Goal: Download file/media

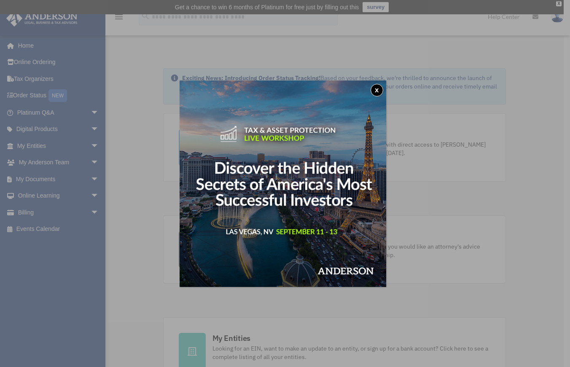
click at [381, 89] on button "x" at bounding box center [377, 90] width 13 height 13
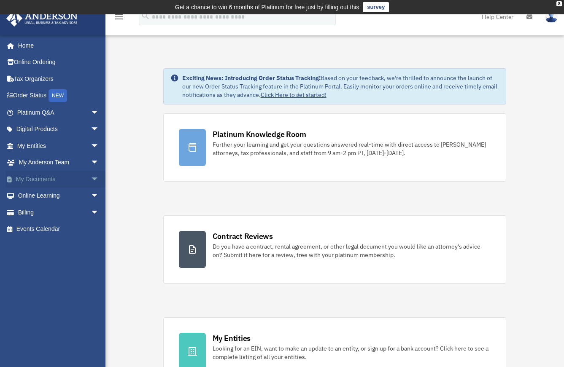
click at [91, 178] on span "arrow_drop_down" at bounding box center [99, 179] width 17 height 17
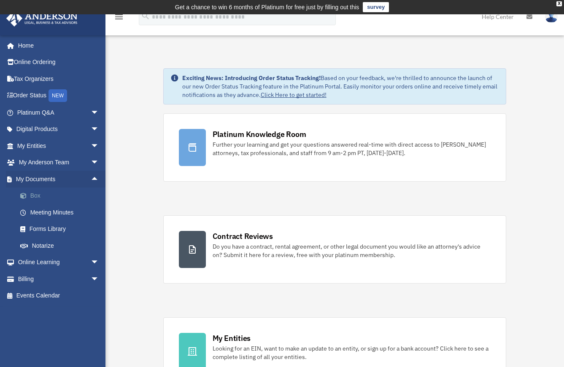
click at [37, 194] on link "Box" at bounding box center [62, 196] width 100 height 17
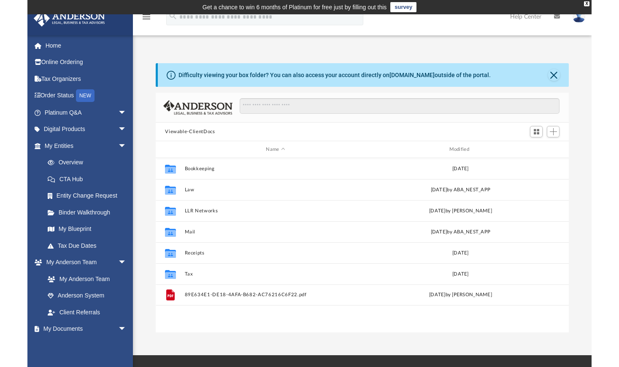
scroll to position [186, 456]
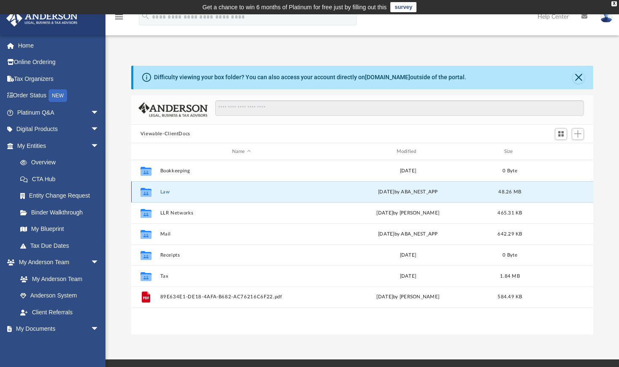
click at [164, 193] on button "Law" at bounding box center [241, 191] width 163 height 5
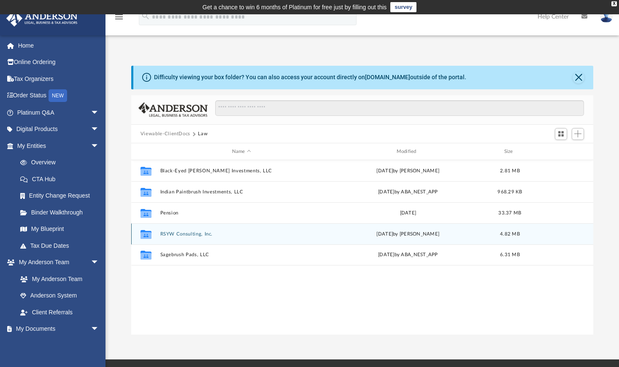
click at [189, 235] on button "RSYW Consulting, Inc." at bounding box center [241, 233] width 163 height 5
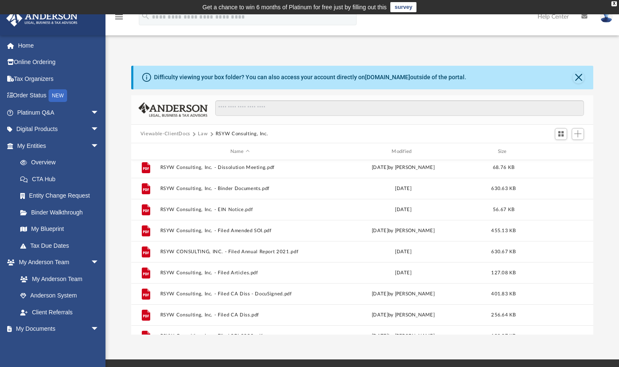
scroll to position [0, 0]
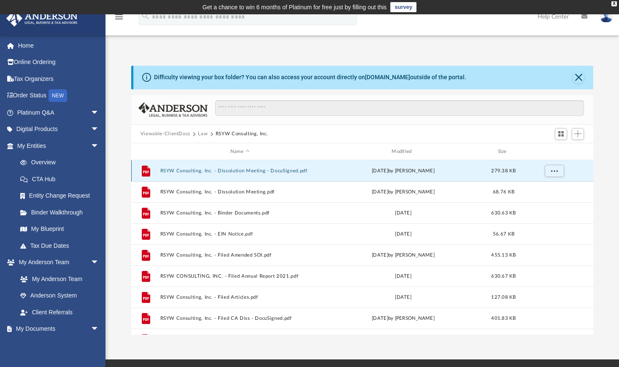
click at [304, 171] on button "RSYW Consulting, Inc. - Dissolution Meeting - DocuSigned.pdf" at bounding box center [239, 170] width 159 height 5
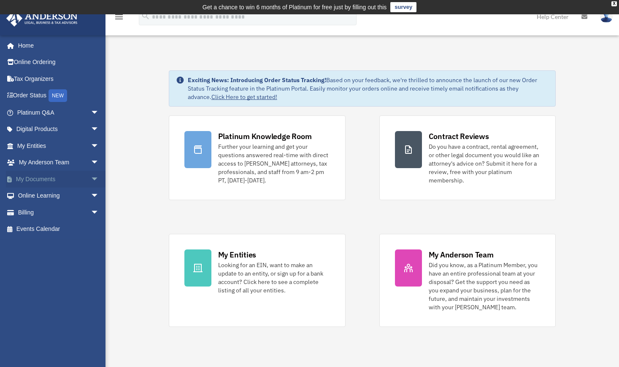
click at [48, 178] on link "My Documents arrow_drop_down" at bounding box center [59, 179] width 106 height 17
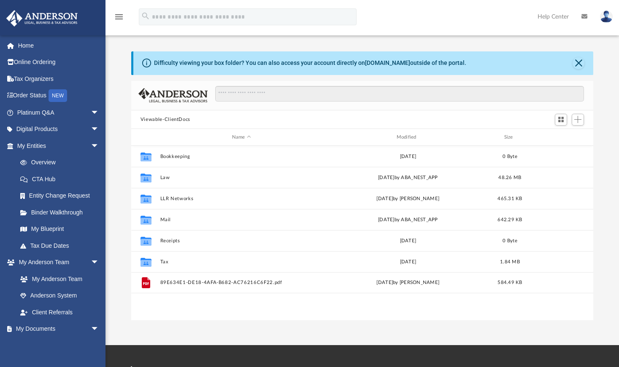
scroll to position [186, 456]
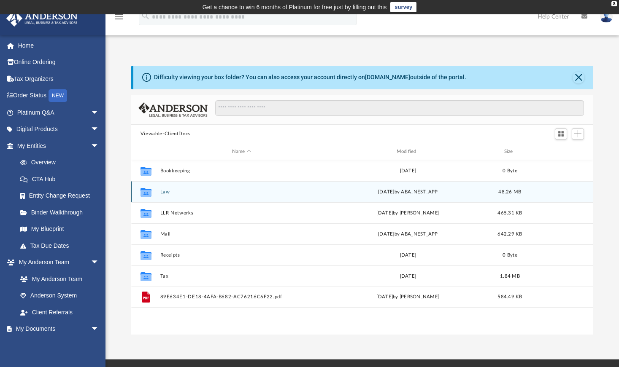
click at [167, 193] on button "Law" at bounding box center [241, 191] width 163 height 5
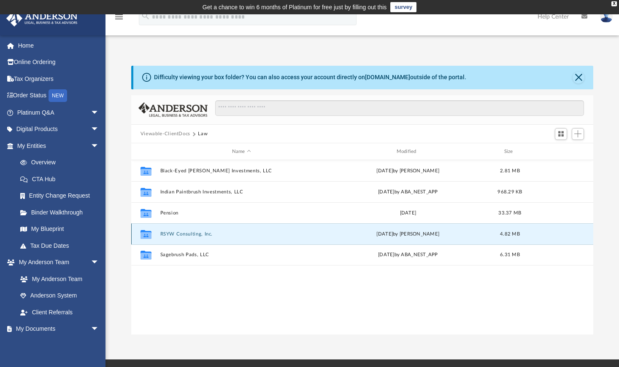
click at [184, 233] on button "RSYW Consulting, Inc." at bounding box center [241, 233] width 163 height 5
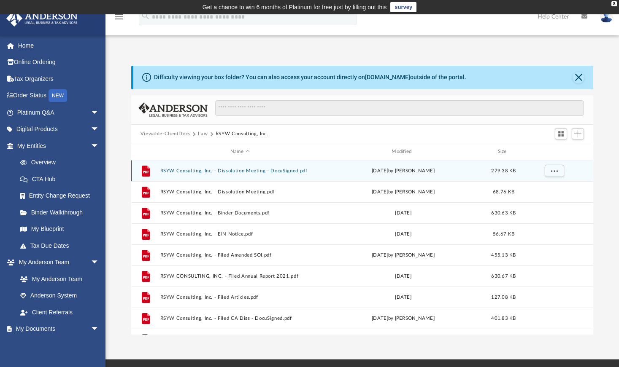
click at [329, 170] on div "Fri Dec 6 2024 by Gerald Higgins" at bounding box center [402, 171] width 159 height 8
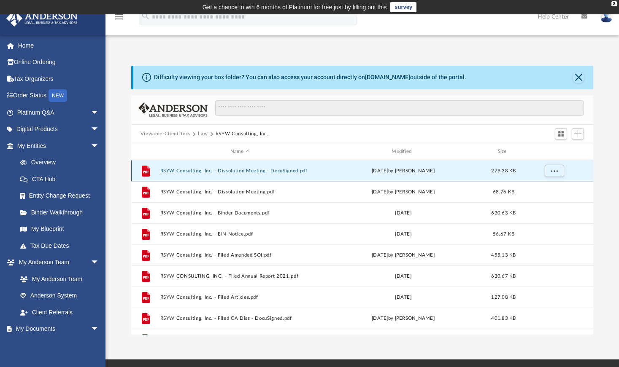
click at [222, 172] on button "RSYW Consulting, Inc. - Dissolution Meeting - DocuSigned.pdf" at bounding box center [239, 170] width 159 height 5
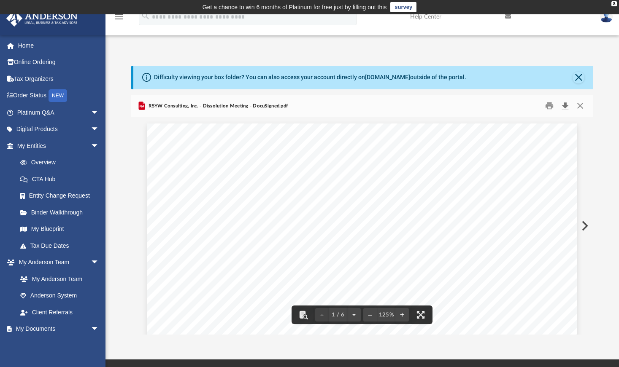
click at [568, 106] on button "Download" at bounding box center [564, 106] width 15 height 13
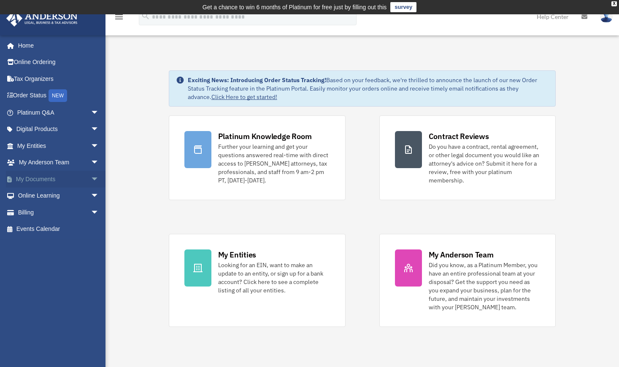
click at [40, 177] on link "My Documents arrow_drop_down" at bounding box center [59, 179] width 106 height 17
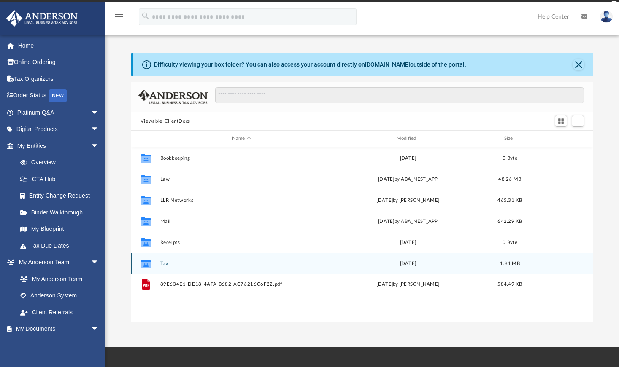
scroll to position [186, 456]
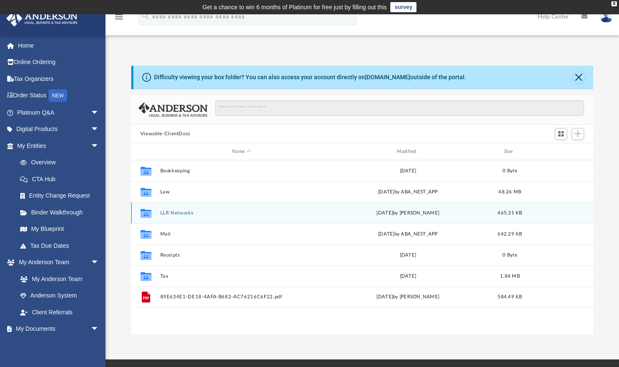
click at [170, 213] on button "LLR Networks" at bounding box center [241, 212] width 163 height 5
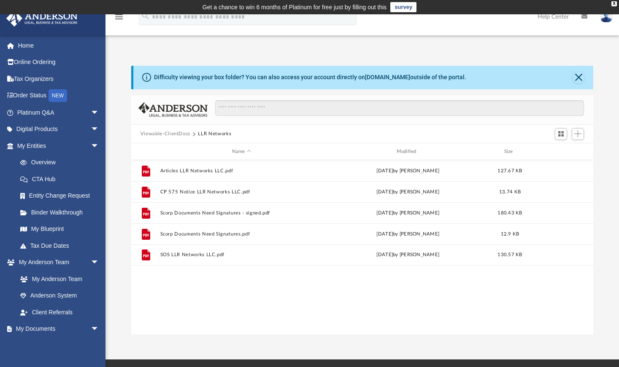
click at [180, 135] on button "Viewable-ClientDocs" at bounding box center [165, 134] width 50 height 8
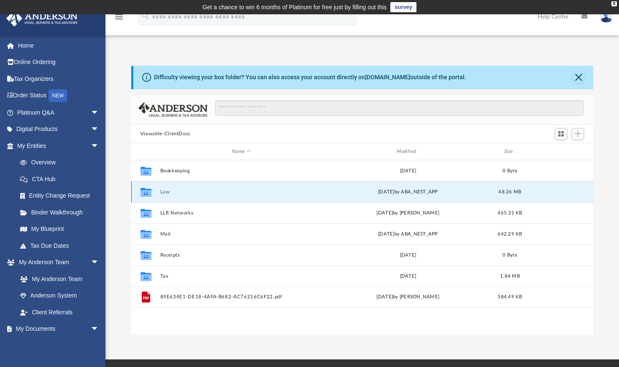
click at [168, 191] on button "Law" at bounding box center [241, 191] width 163 height 5
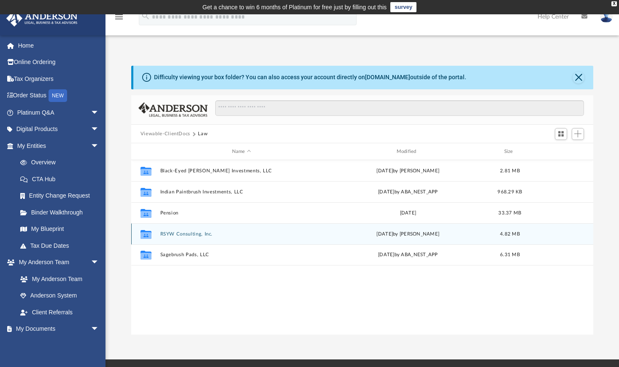
click at [199, 234] on button "RSYW Consulting, Inc." at bounding box center [241, 233] width 163 height 5
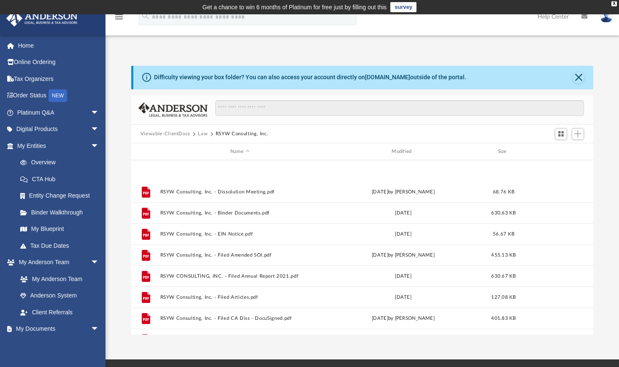
scroll to position [142, 0]
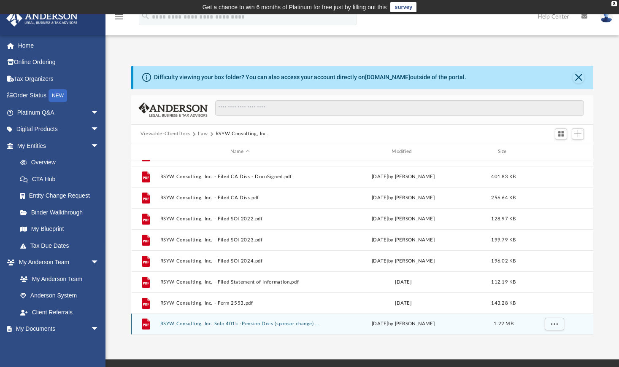
click at [248, 324] on button "RSYW Consulting, Inc. Solo 401k -Pension Docs (sponsor change) - DocuSigned.pdf" at bounding box center [239, 324] width 159 height 5
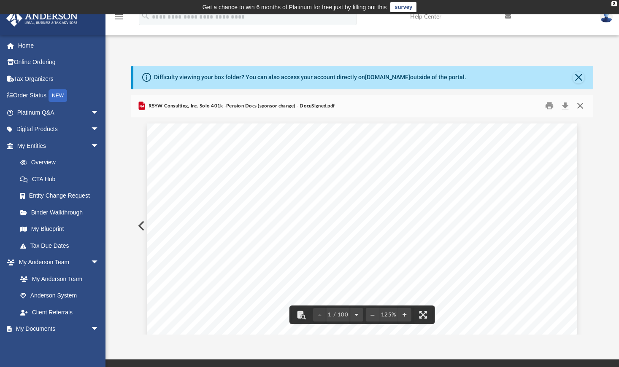
click at [579, 105] on button "Close" at bounding box center [579, 106] width 15 height 13
